Goal: Transaction & Acquisition: Subscribe to service/newsletter

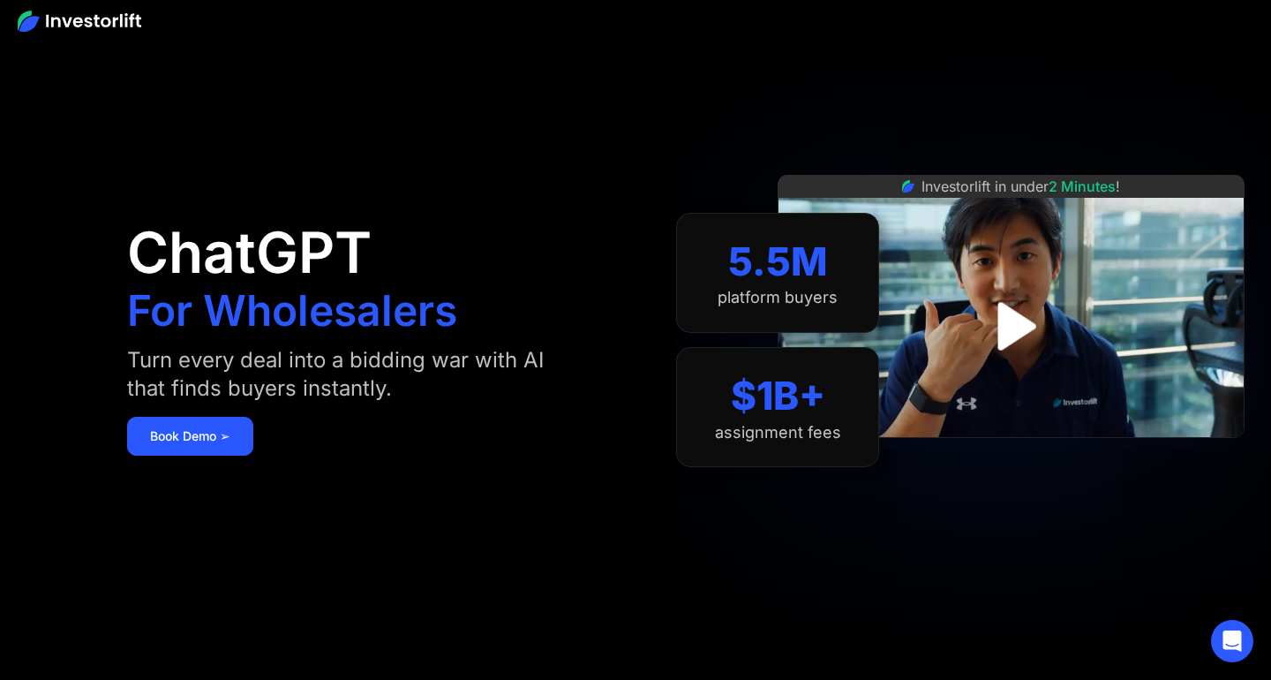
click at [68, 11] on img at bounding box center [80, 21] width 124 height 21
click at [63, 19] on img at bounding box center [80, 21] width 124 height 21
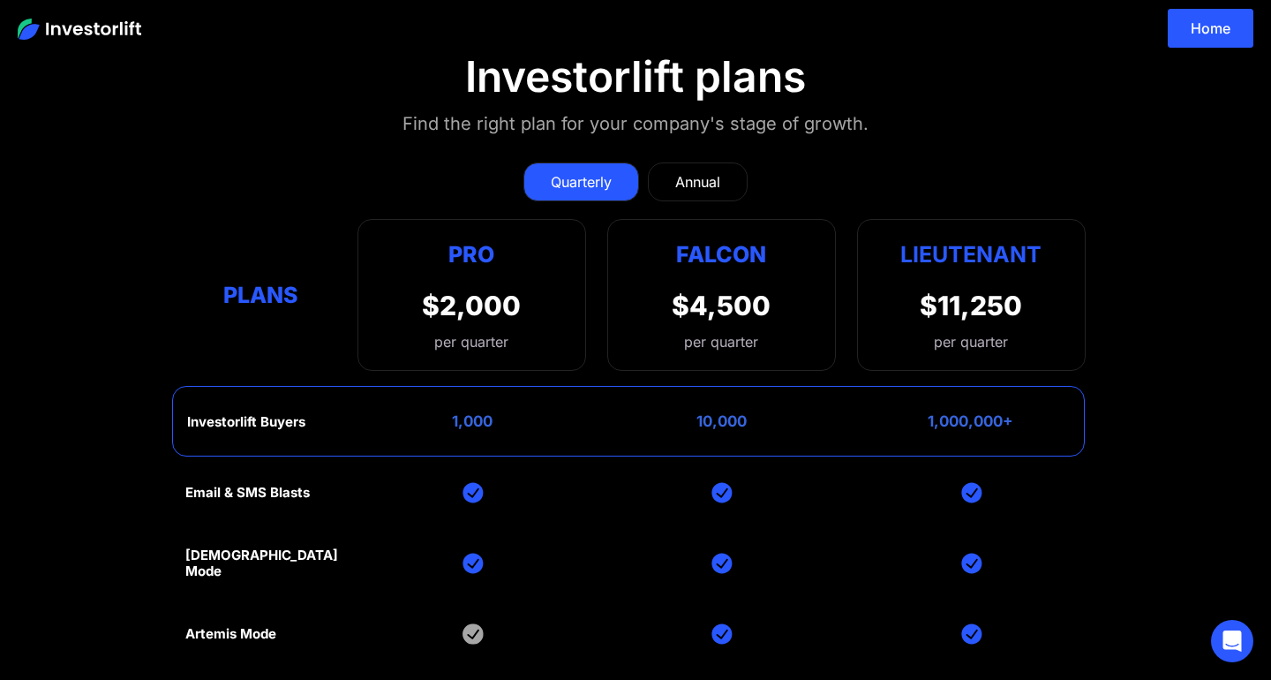
click at [693, 185] on div "Annual" at bounding box center [697, 181] width 45 height 21
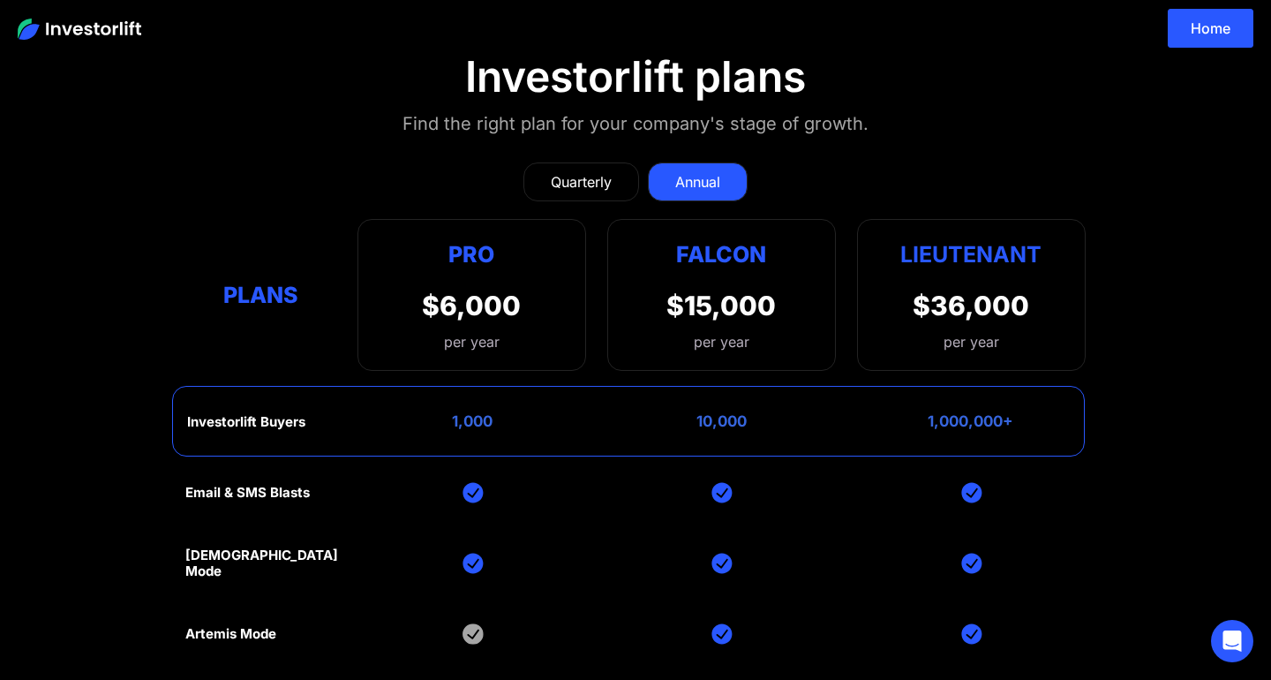
click at [1187, 49] on div "Home" at bounding box center [635, 28] width 1271 height 56
click at [1205, 34] on link "Home" at bounding box center [1211, 28] width 86 height 39
click at [1204, 56] on section "Investorlift plans Find the right plan for your company's stage of growth. Quar…" at bounding box center [635, 489] width 1271 height 960
click at [1205, 41] on link "Home" at bounding box center [1211, 28] width 86 height 39
